Goal: Information Seeking & Learning: Learn about a topic

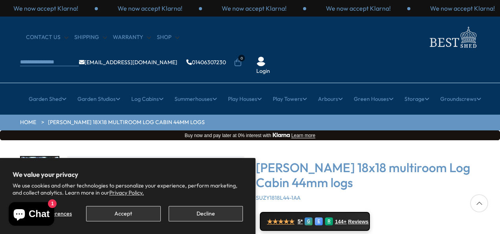
click at [231, 214] on button "Decline" at bounding box center [206, 213] width 74 height 15
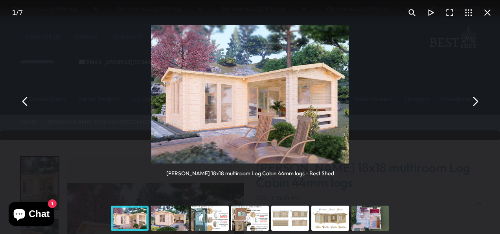
click at [389, 134] on div "Shire Suzy 18x18 multiroom Log Cabin 44mm logs - Best Shed" at bounding box center [250, 101] width 500 height 202
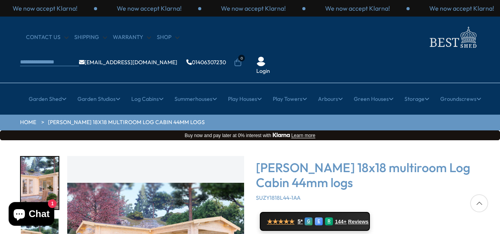
click at [389, 156] on div "Shire Suzy 18x18 multiroom Log Cabin 44mm logs SUZY1818L44-1AA ★★★★★ 5* G E R 1…" at bounding box center [368, 234] width 224 height 156
click at [345, 218] on span "144+" at bounding box center [341, 221] width 11 height 6
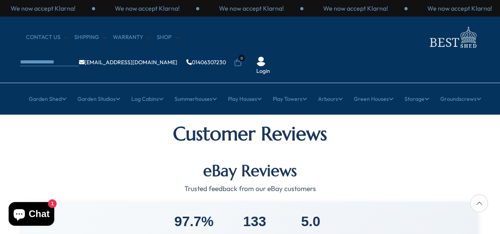
click at [345, 201] on div "97.7% Positive Feedback 133 Reviews 5.0 Average Rating" at bounding box center [250, 225] width 456 height 49
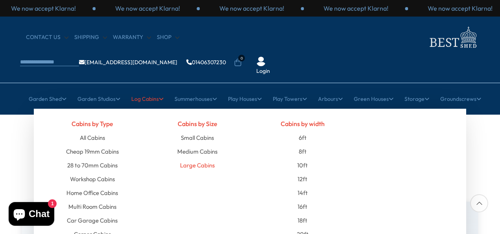
click at [197, 158] on link "Large Cabins" at bounding box center [197, 165] width 35 height 14
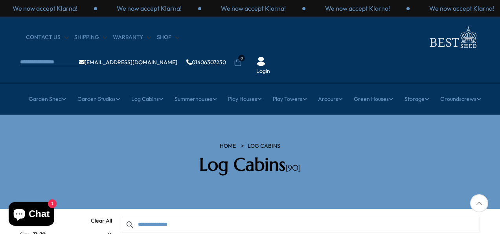
click at [424, 142] on div "HOME Log Cabins Log Cabins [90]" at bounding box center [250, 161] width 472 height 39
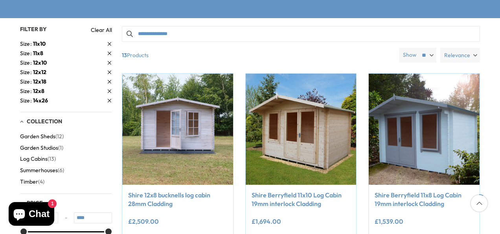
drag, startPoint x: 498, startPoint y: 196, endPoint x: 496, endPoint y: 238, distance: 42.9
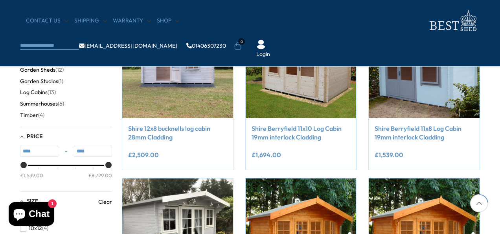
scroll to position [231, 0]
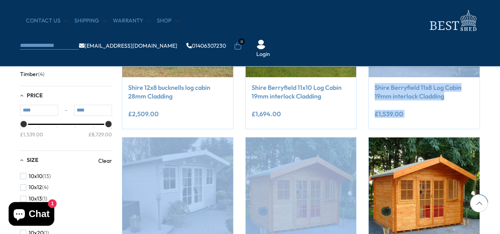
drag, startPoint x: 490, startPoint y: 140, endPoint x: 488, endPoint y: 46, distance: 94.1
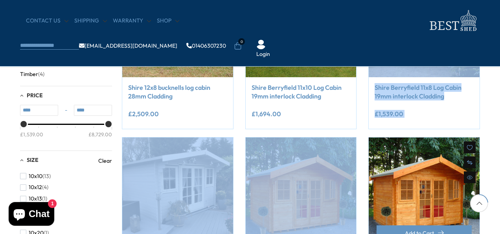
click at [486, 164] on div "Compare Now" at bounding box center [425, 218] width 124 height 163
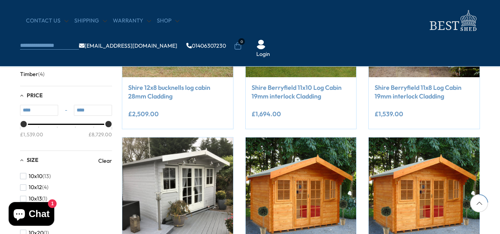
click at [480, 205] on div at bounding box center [480, 203] width 18 height 18
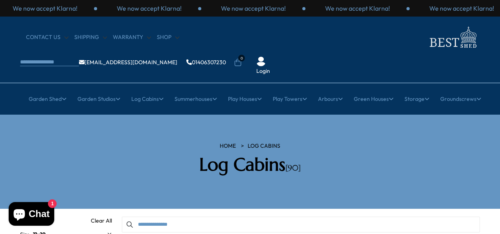
scroll to position [0, 0]
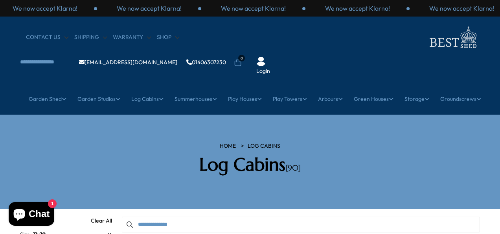
click at [402, 149] on div "HOME Log Cabins Log Cabins [90]" at bounding box center [250, 161] width 472 height 39
click at [111, 232] on icon at bounding box center [109, 234] width 4 height 4
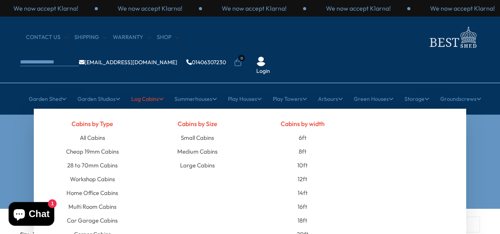
click at [151, 89] on link "Log Cabins" at bounding box center [147, 99] width 32 height 20
click at [205, 158] on link "Large Cabins" at bounding box center [197, 165] width 35 height 14
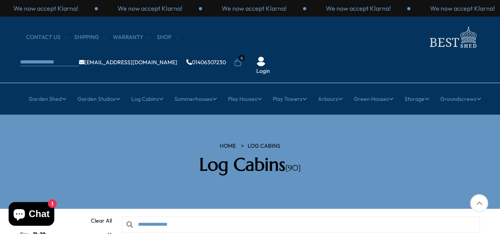
click at [479, 201] on div at bounding box center [480, 203] width 18 height 18
click at [479, 203] on div at bounding box center [480, 203] width 18 height 18
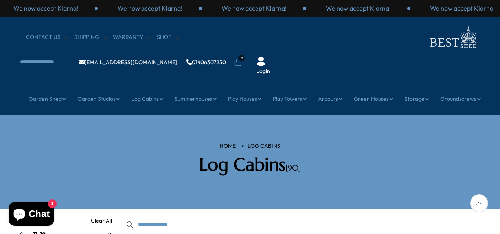
click at [479, 203] on div at bounding box center [480, 203] width 18 height 18
click at [478, 201] on div at bounding box center [480, 203] width 18 height 18
